Goal: Task Accomplishment & Management: Manage account settings

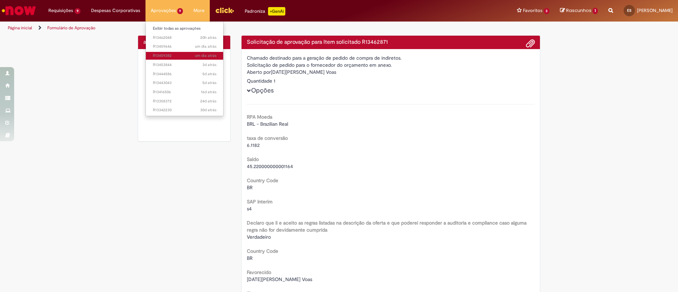
click at [161, 54] on span "um dia atrás um dia atrás R13459382" at bounding box center [185, 56] width 64 height 6
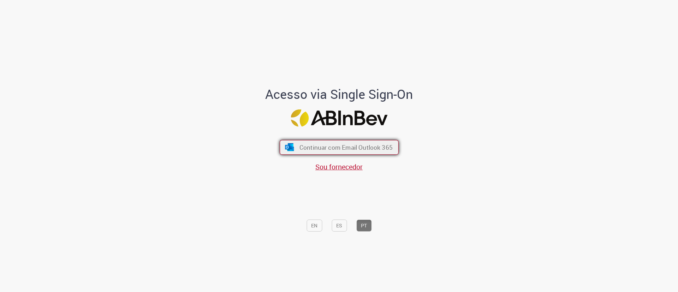
click at [329, 144] on span "Continuar com Email Outlook 365" at bounding box center [345, 147] width 93 height 8
click at [329, 144] on span "Continuar com Email Outlook 365" at bounding box center [346, 147] width 92 height 8
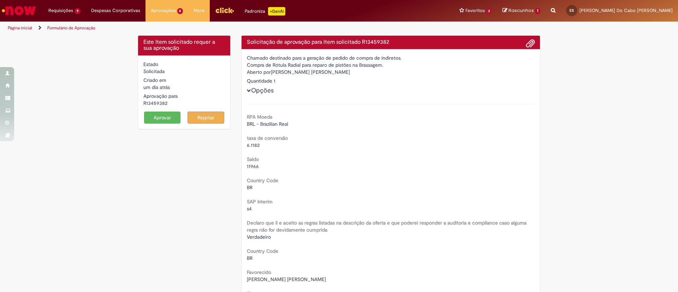
click at [165, 118] on button "Aprovar" at bounding box center [162, 118] width 37 height 12
